Goal: Task Accomplishment & Management: Complete application form

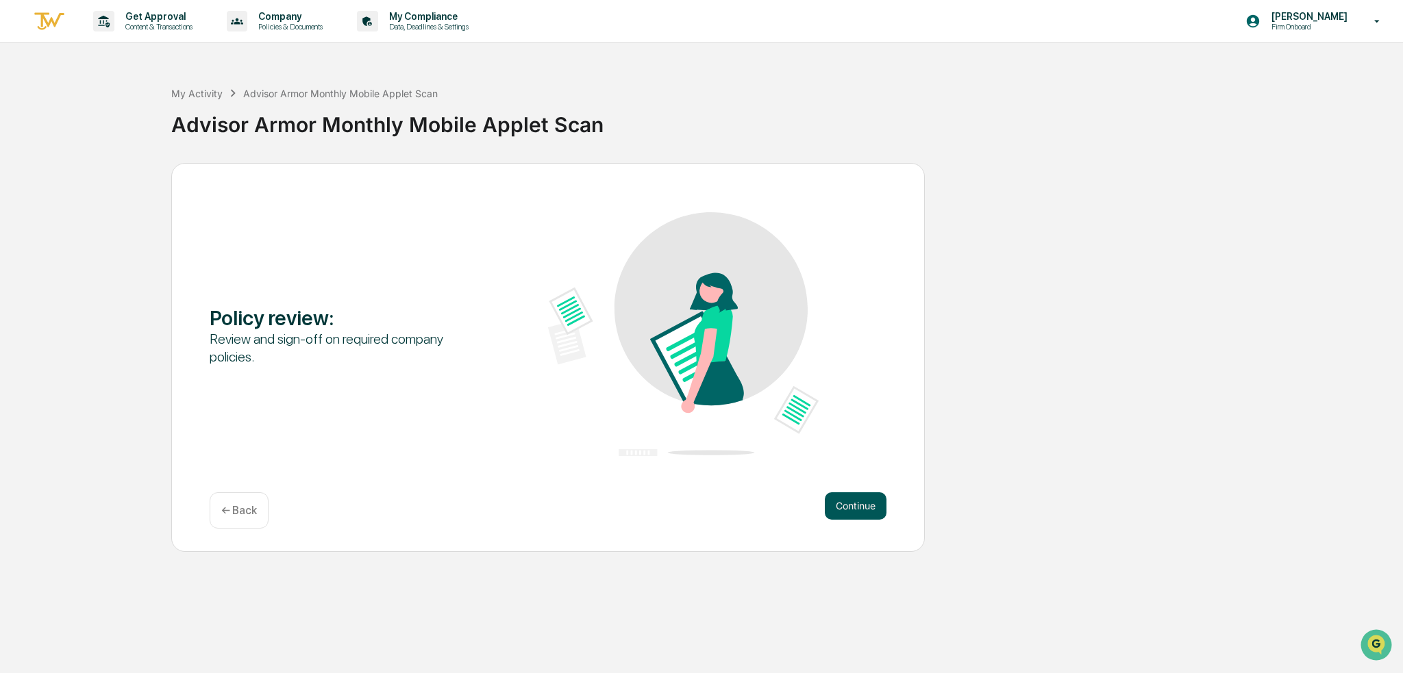
click at [846, 512] on button "Continue" at bounding box center [856, 505] width 62 height 27
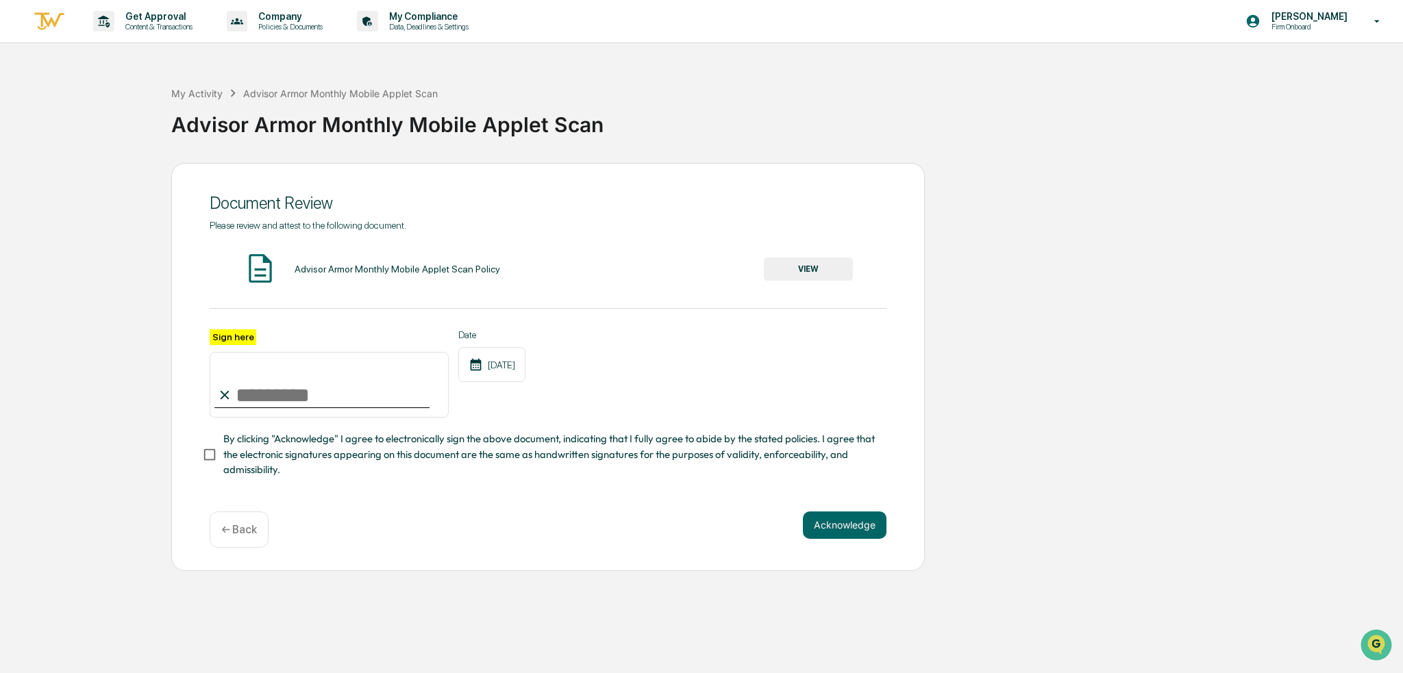
click at [335, 387] on input "Sign here" at bounding box center [329, 385] width 239 height 66
type input "**********"
click at [197, 462] on div "**********" at bounding box center [547, 367] width 753 height 408
click at [846, 527] on button "Acknowledge" at bounding box center [845, 525] width 84 height 27
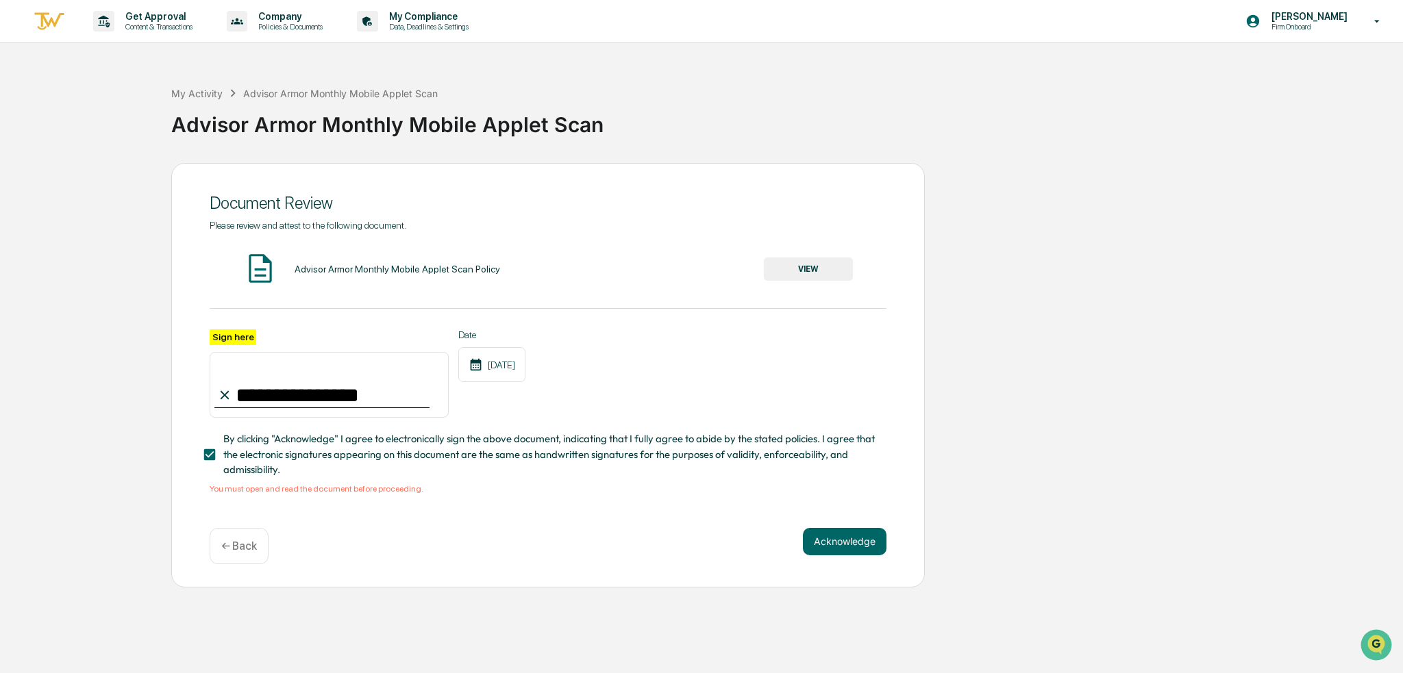
click at [810, 265] on button "VIEW" at bounding box center [808, 268] width 89 height 23
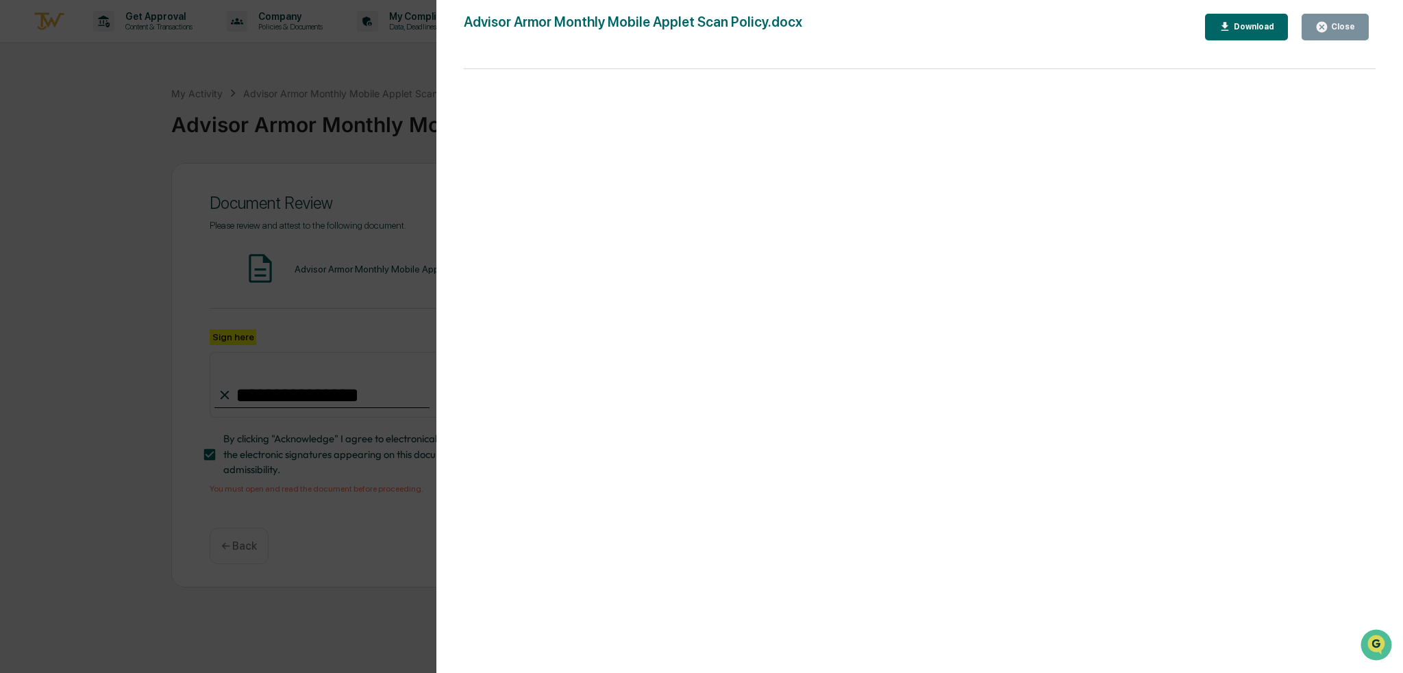
click at [1328, 25] on icon "button" at bounding box center [1321, 27] width 13 height 13
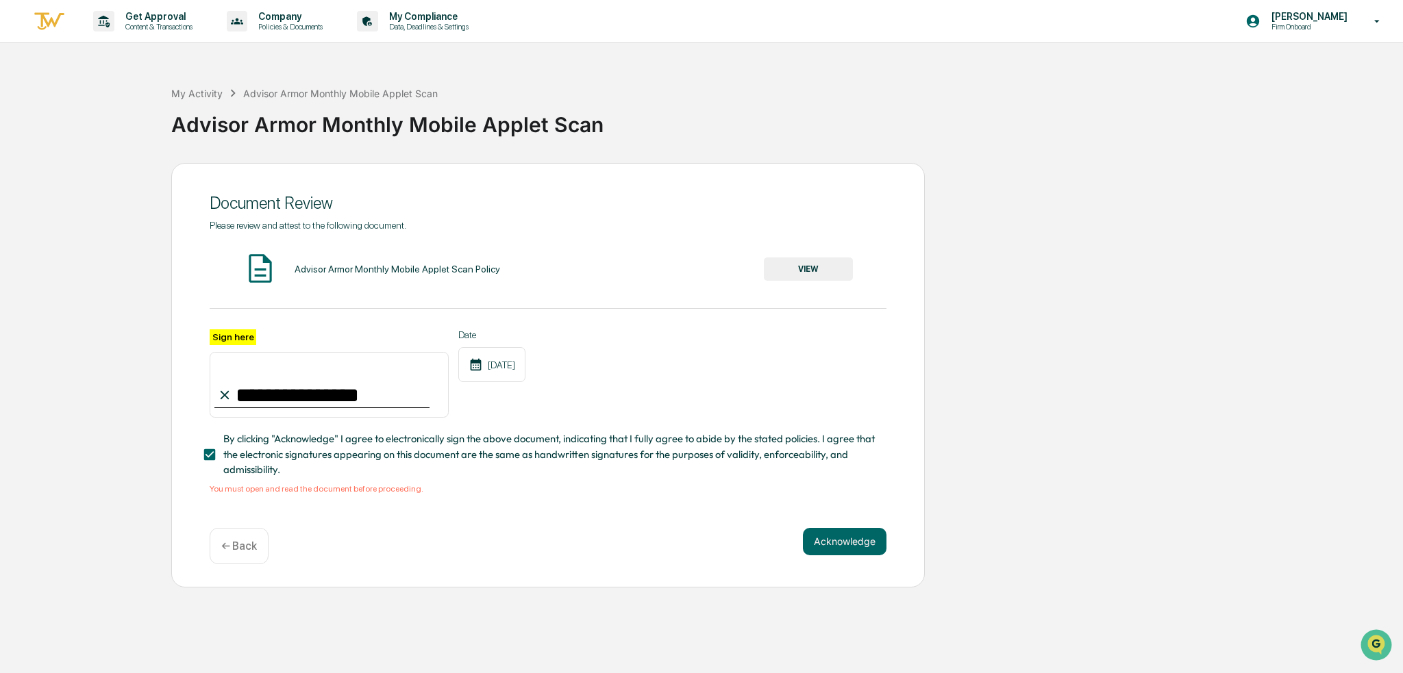
click at [831, 268] on button "VIEW" at bounding box center [808, 268] width 89 height 23
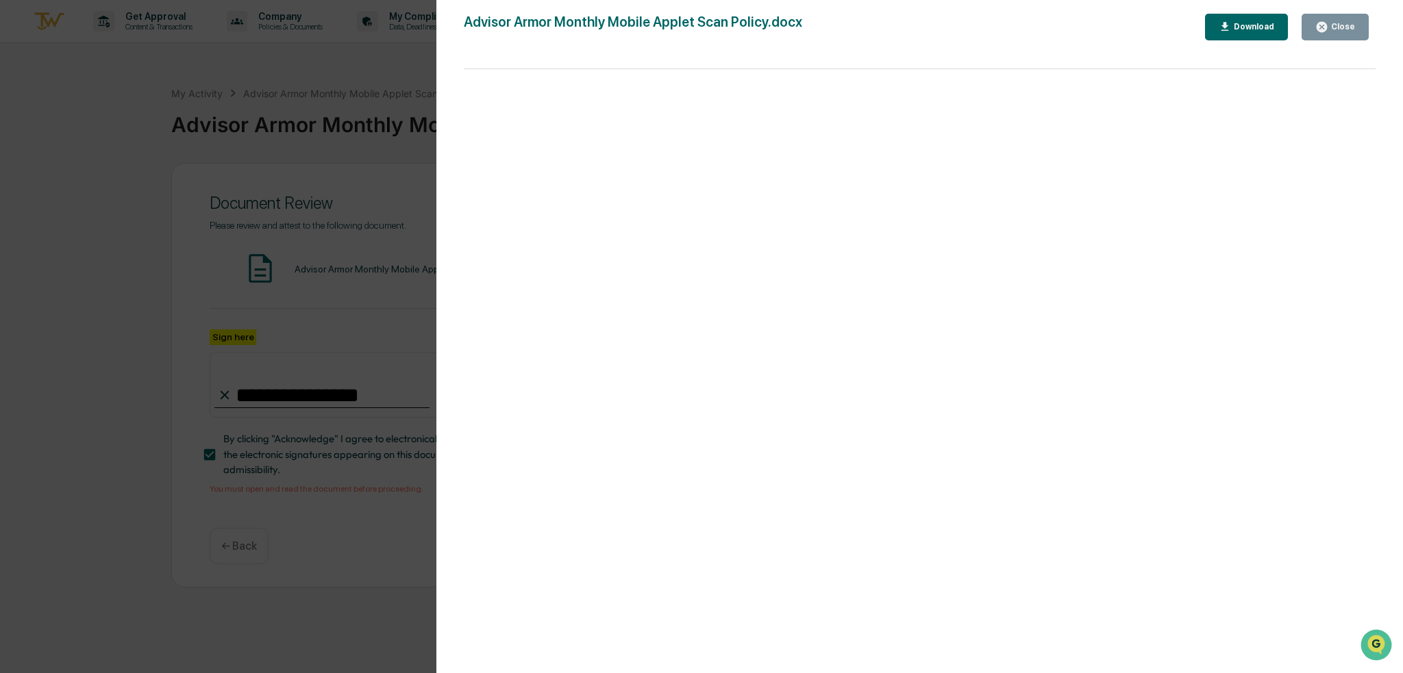
click at [1366, 40] on button "Close" at bounding box center [1334, 27] width 67 height 27
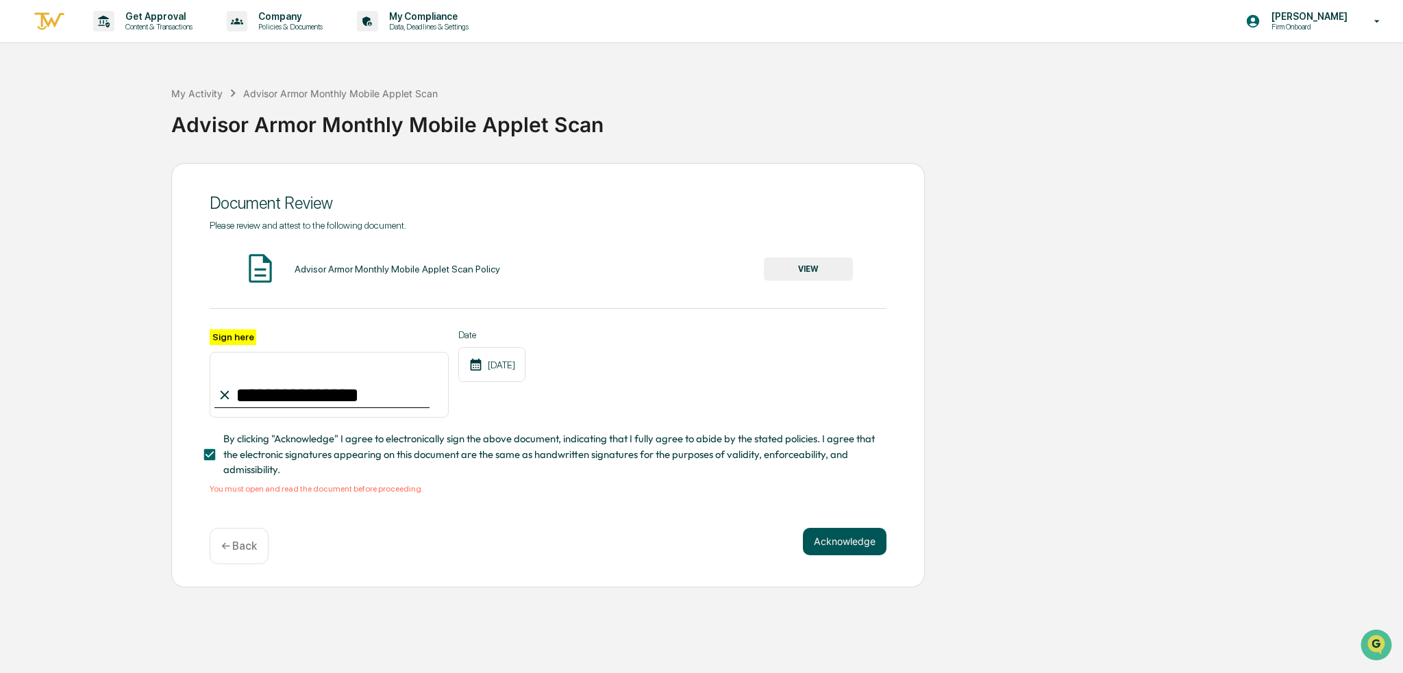
click at [848, 543] on button "Acknowledge" at bounding box center [845, 541] width 84 height 27
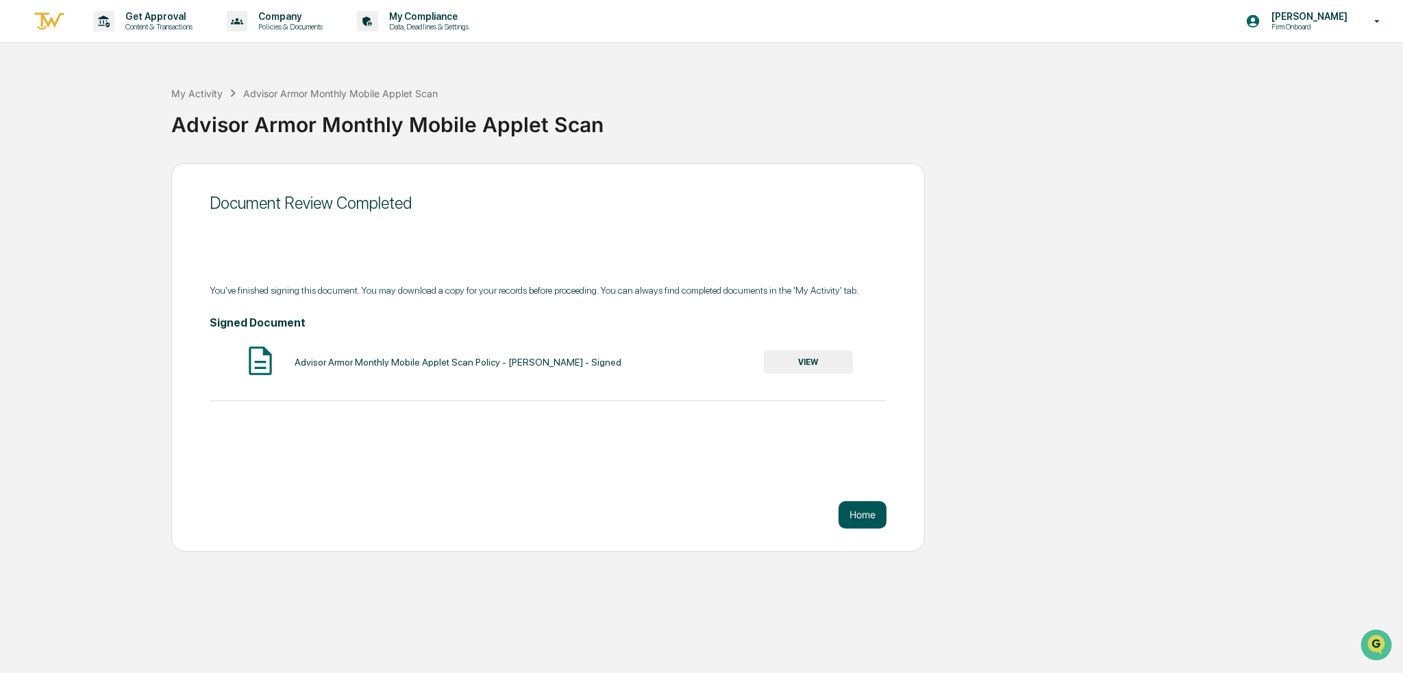
click at [864, 514] on button "Home" at bounding box center [862, 514] width 48 height 27
